Goal: Information Seeking & Learning: Learn about a topic

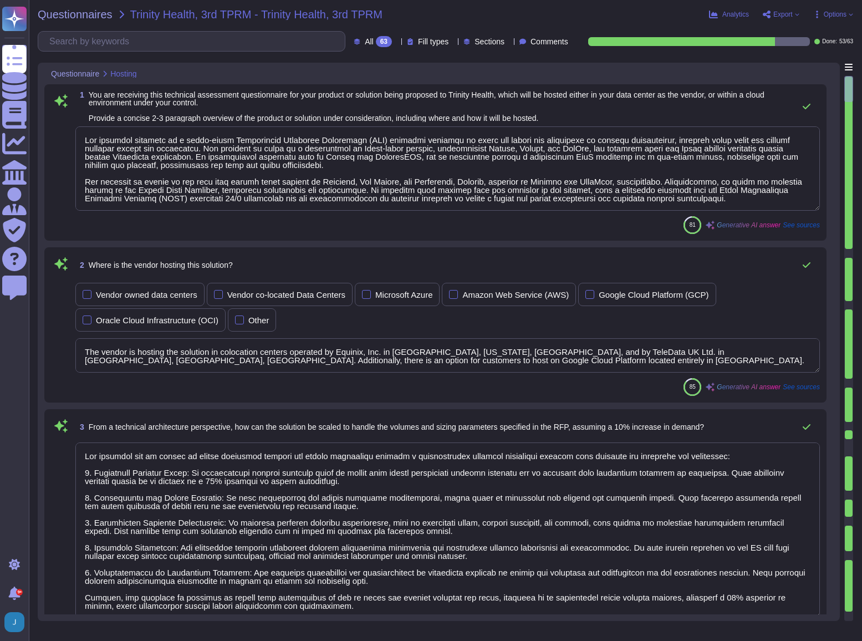
type textarea "Our proposed solution is a cloud-based Certificate Lifecycle Management (CLM) p…"
type textarea "The vendor is hosting the solution in colocation centers operated by Equinix, I…"
type textarea "Our solution can be scaled to handle increased volumes and sizing parameters th…"
type textarea "Our solution is designed to facilitate an enterprise-level implementation throu…"
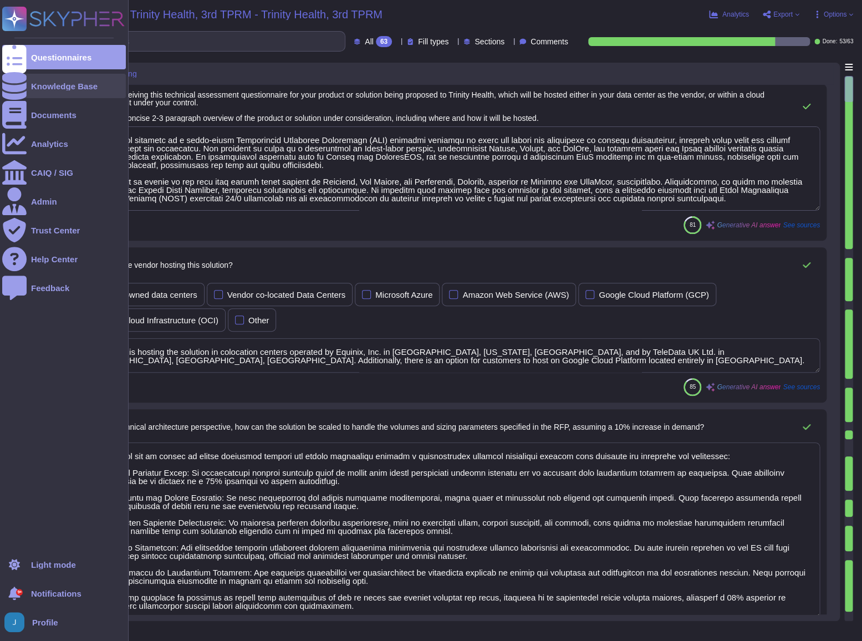
click at [47, 85] on div "Knowledge Base" at bounding box center [64, 86] width 67 height 8
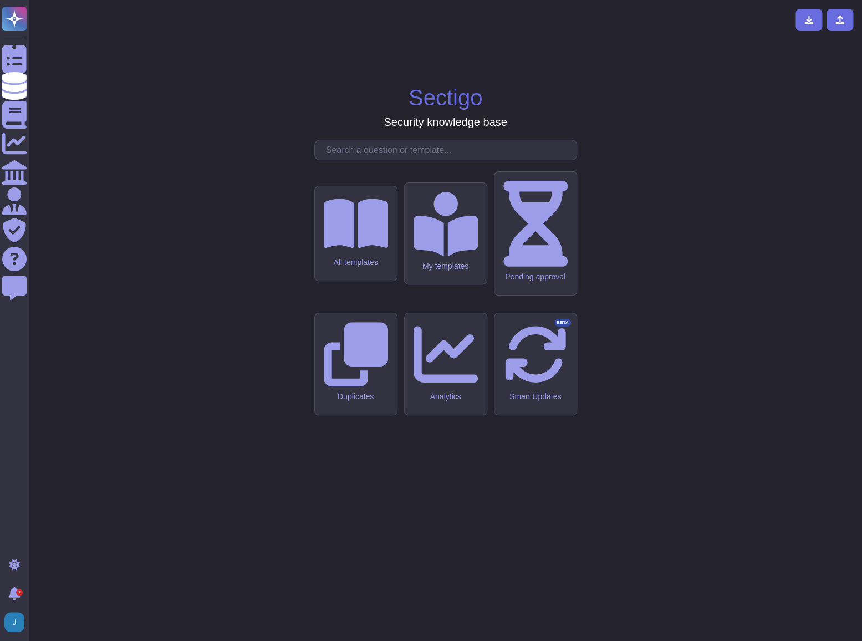
click at [350, 160] on input "text" at bounding box center [448, 149] width 256 height 19
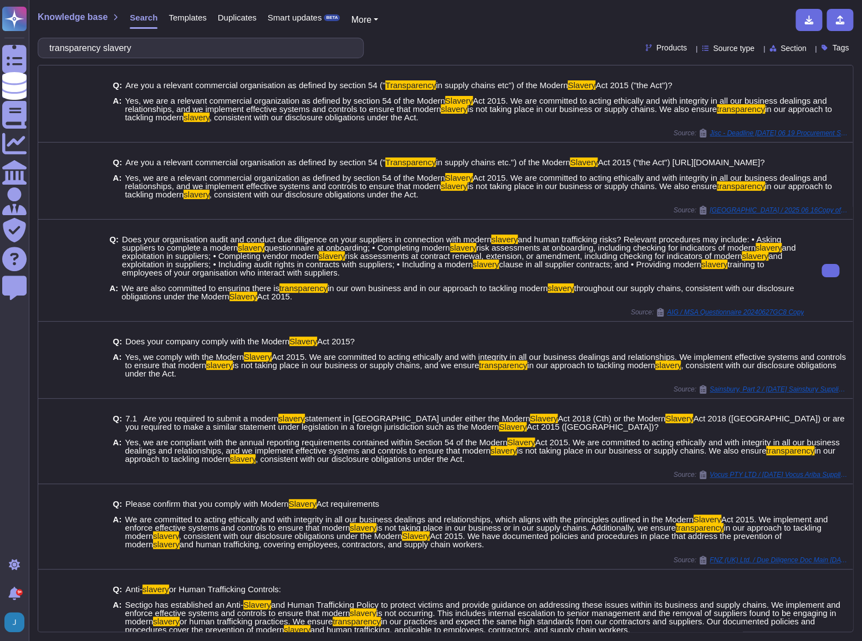
type input "transparency slavery"
